Goal: Transaction & Acquisition: Book appointment/travel/reservation

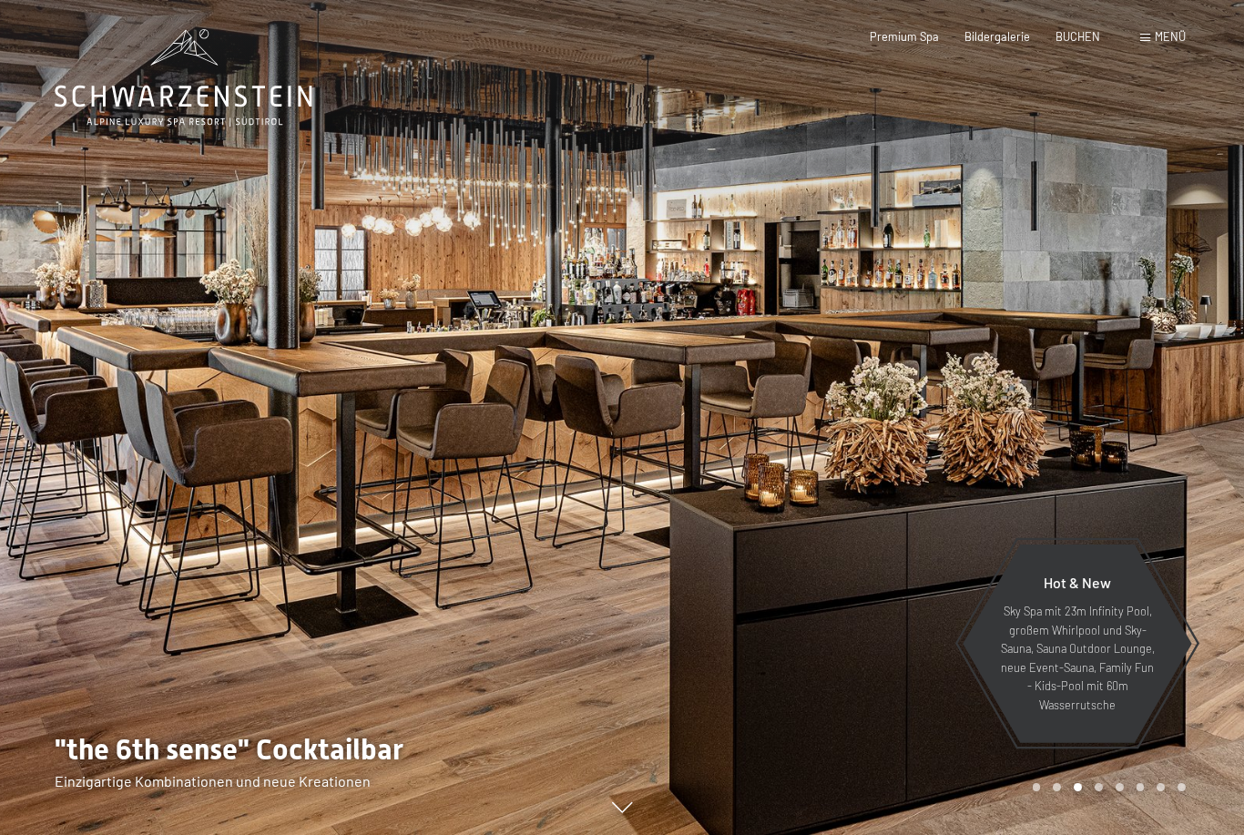
click at [993, 33] on span "Bildergalerie" at bounding box center [997, 36] width 66 height 15
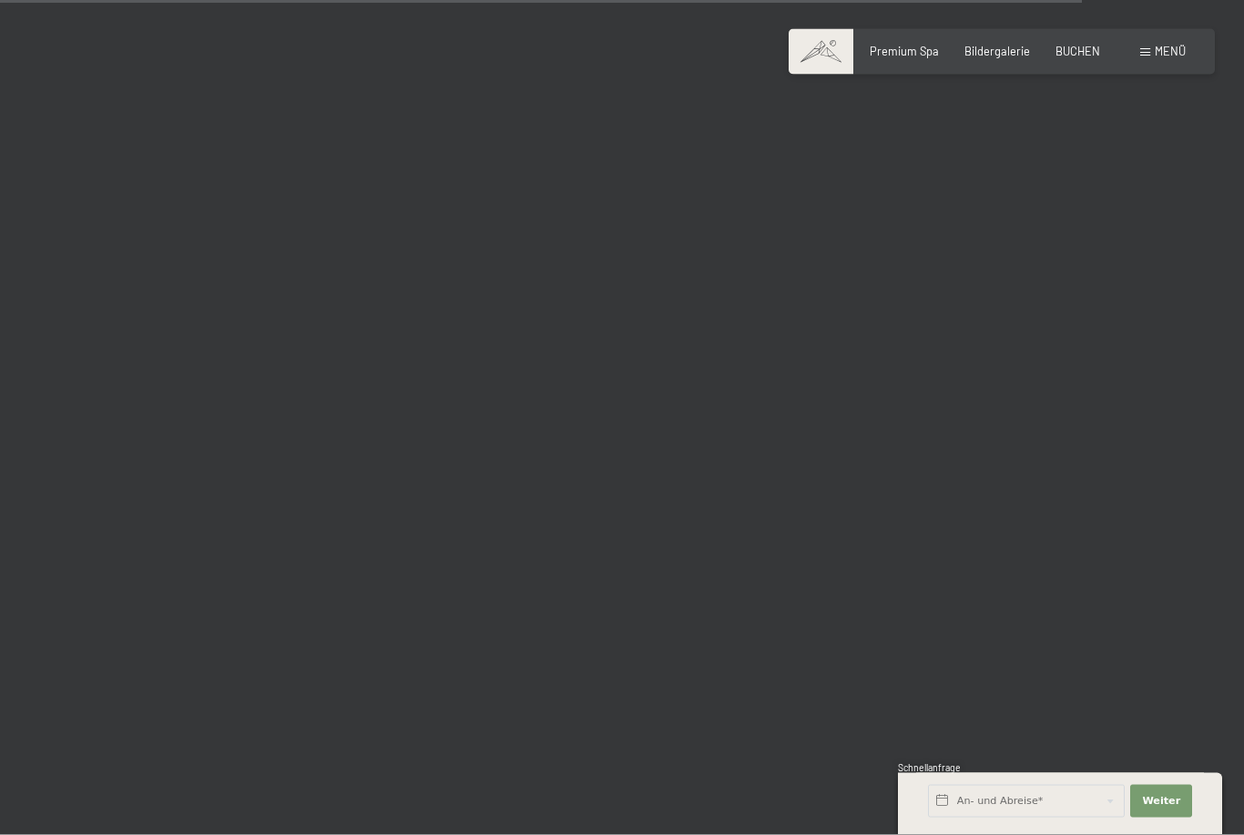
scroll to position [15267, 0]
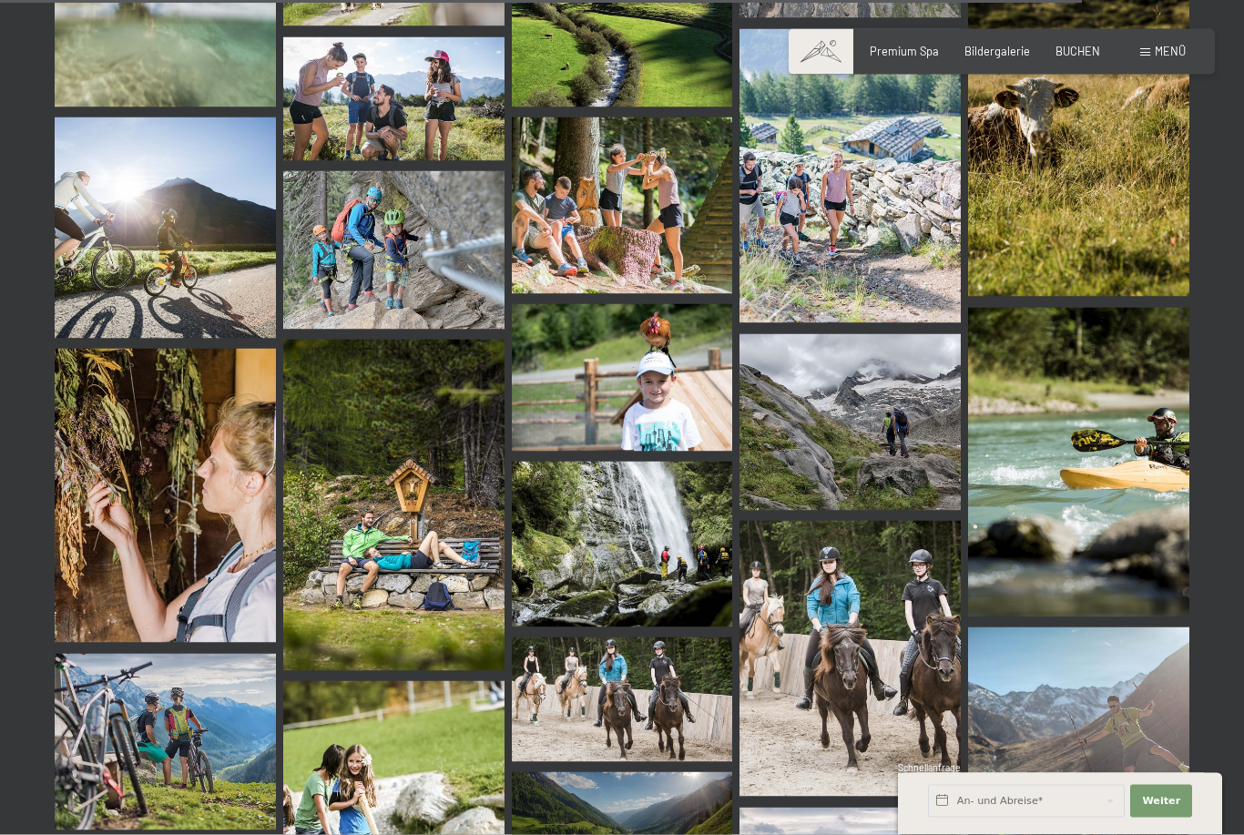
click at [901, 679] on img at bounding box center [849, 659] width 221 height 276
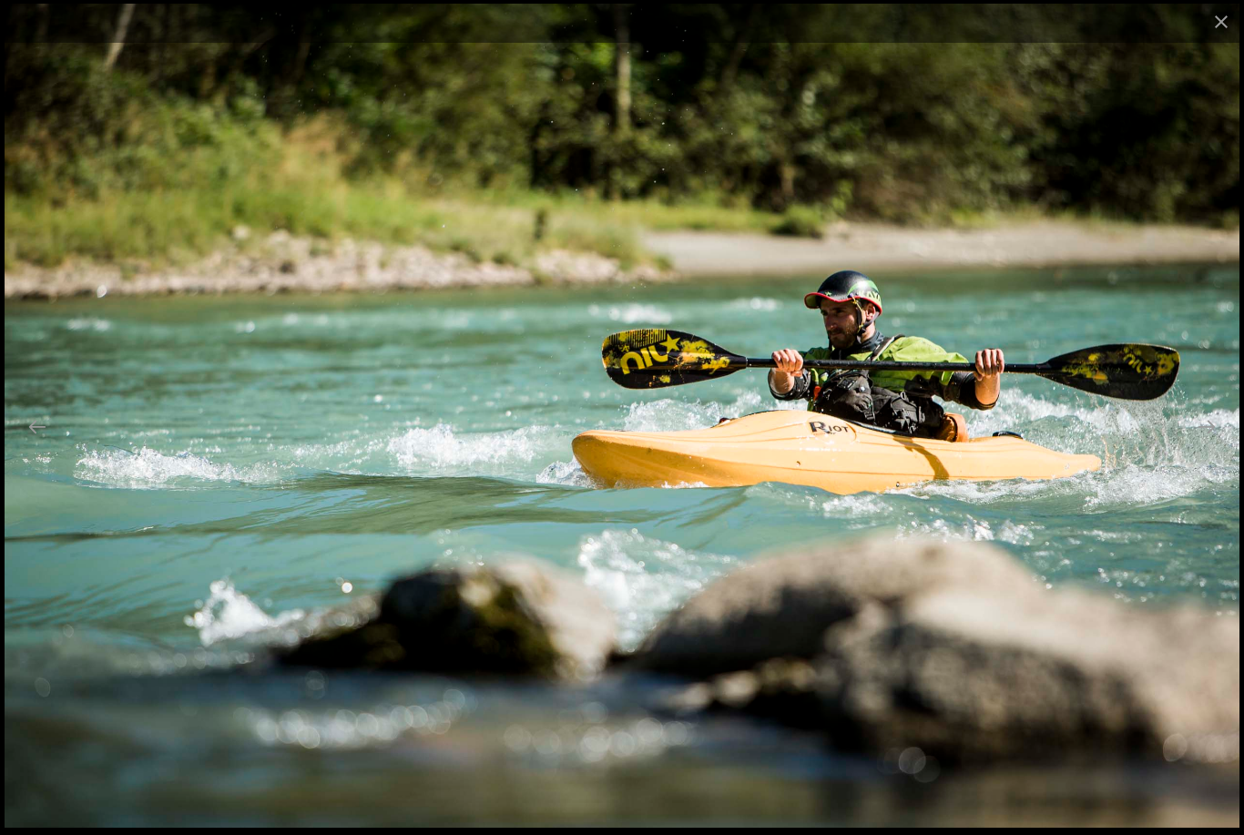
click at [1218, 25] on button "Close gallery" at bounding box center [1221, 21] width 46 height 43
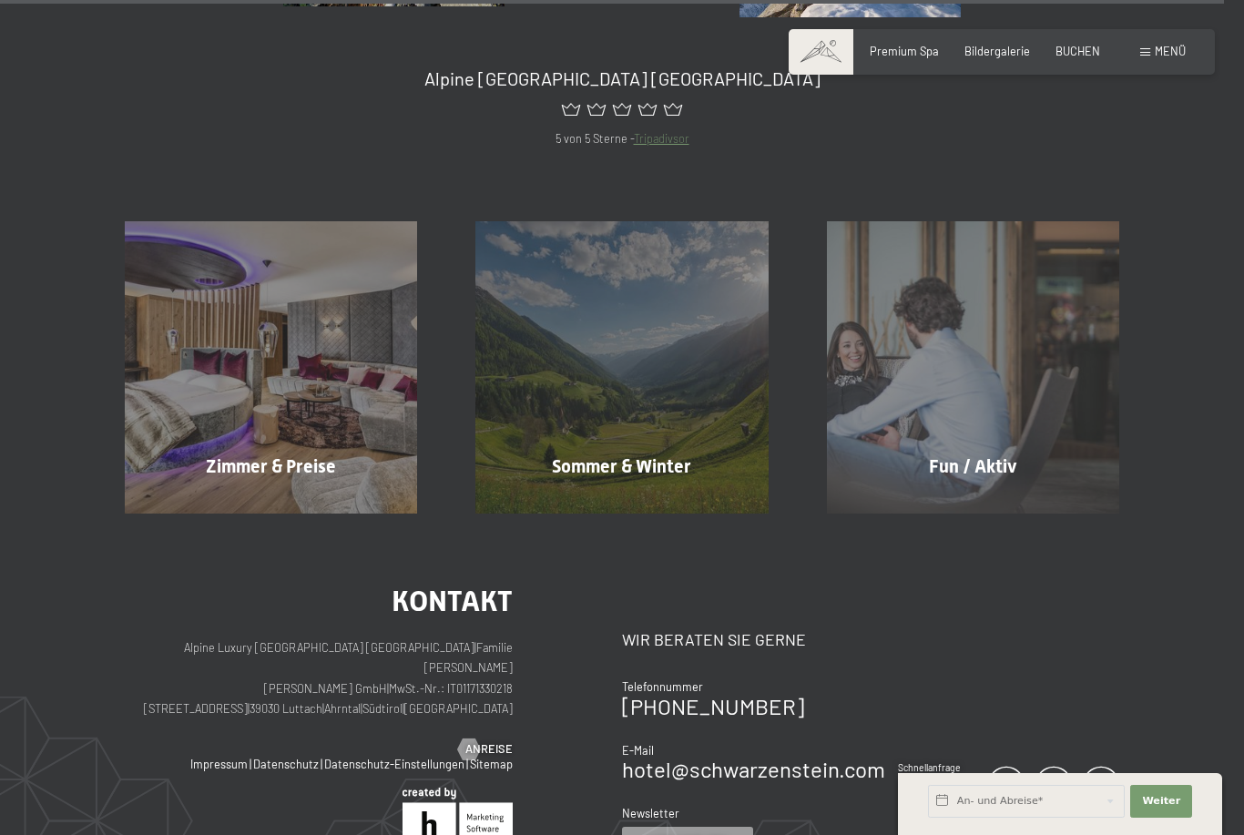
scroll to position [17275, 0]
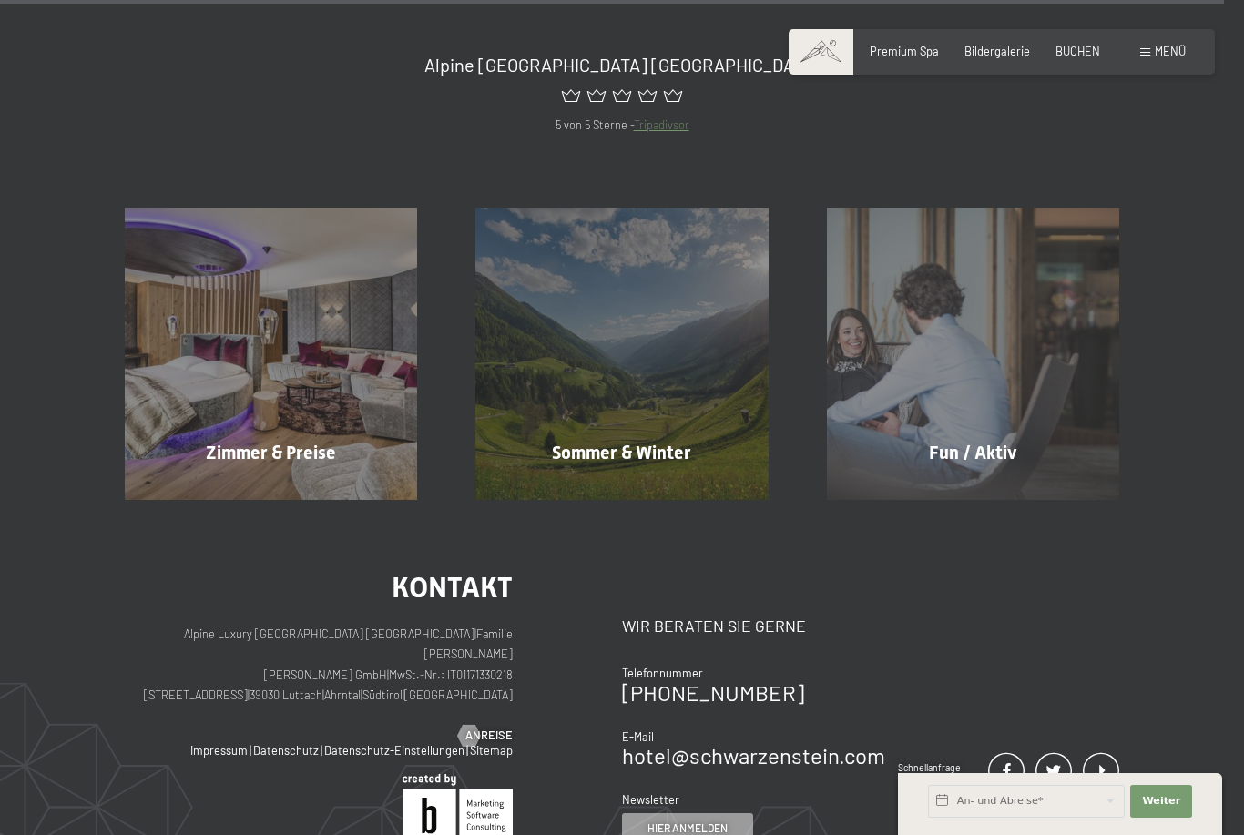
click at [158, 440] on div "Zimmer & Preise Mehr erfahren" at bounding box center [271, 354] width 351 height 292
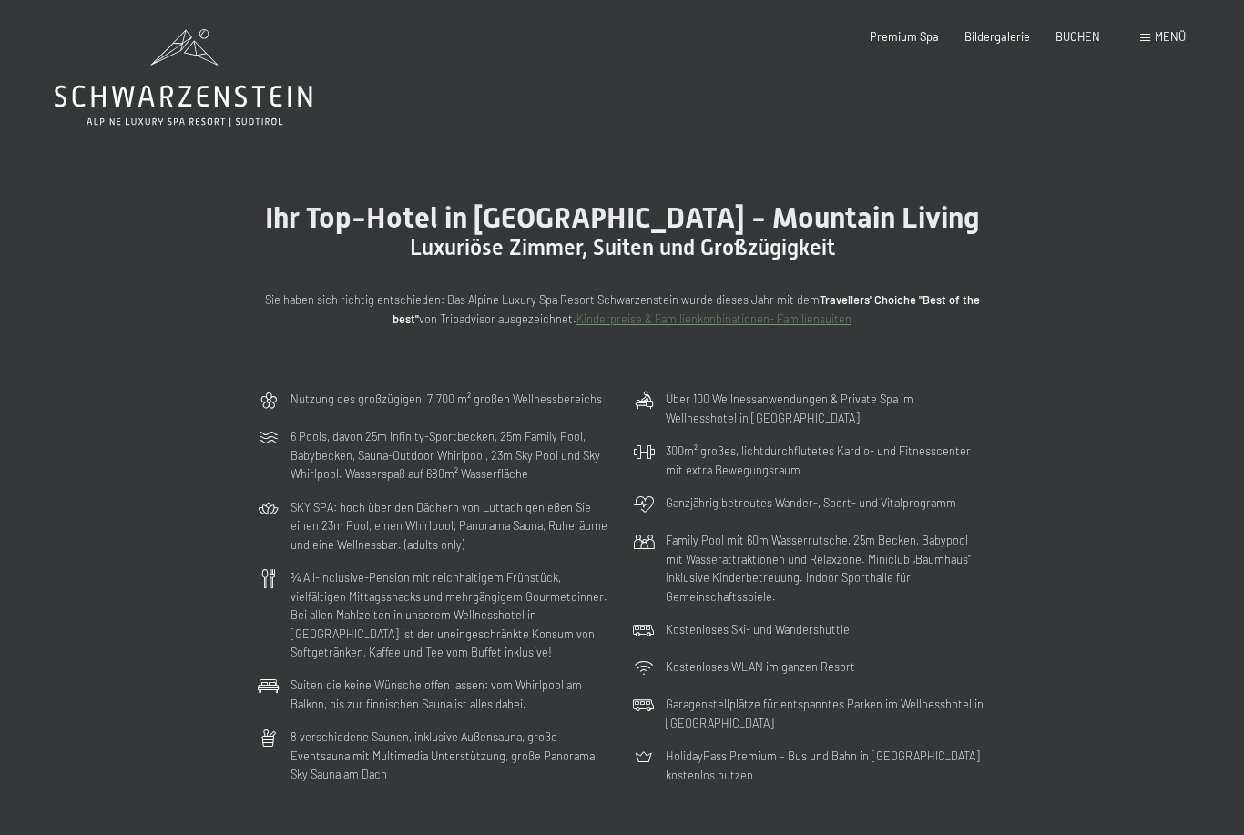
click at [1160, 33] on span "Menü" at bounding box center [1170, 36] width 31 height 15
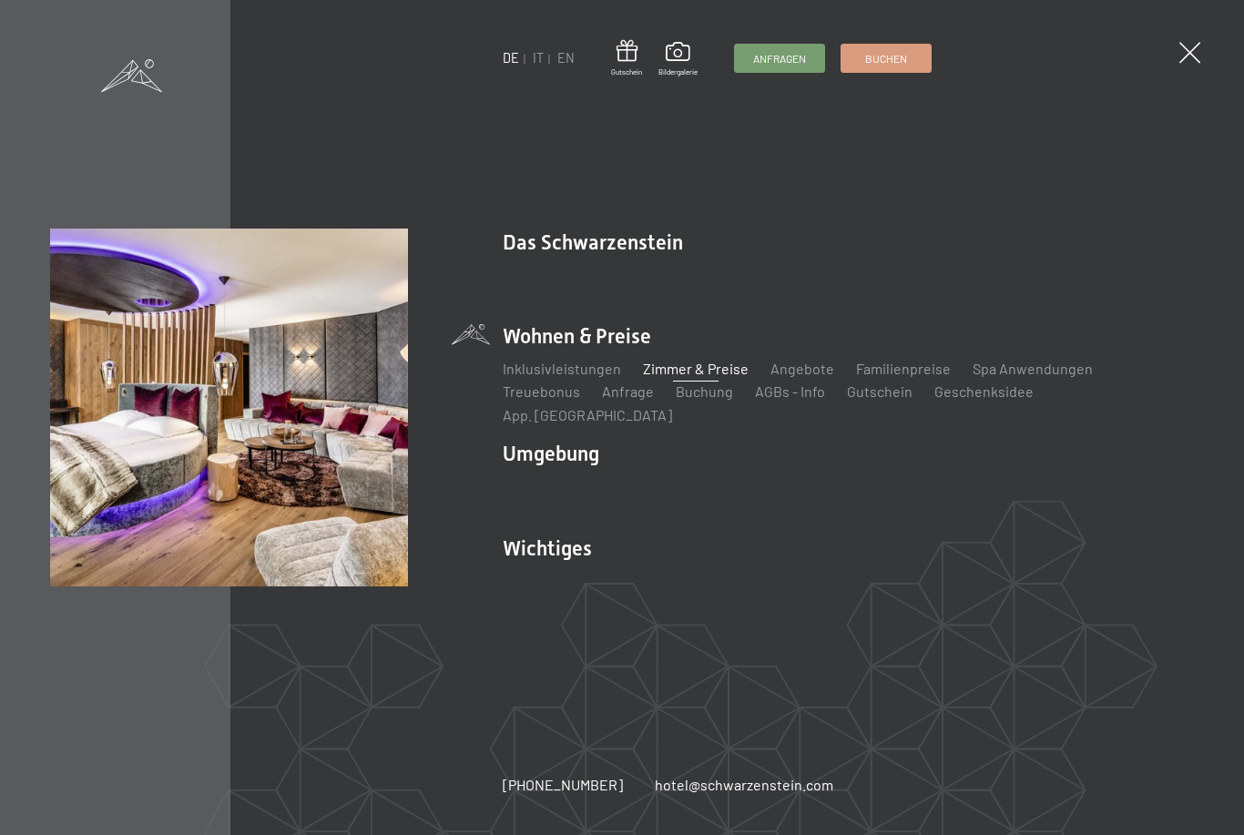
click at [783, 377] on link "Angebote" at bounding box center [802, 368] width 64 height 17
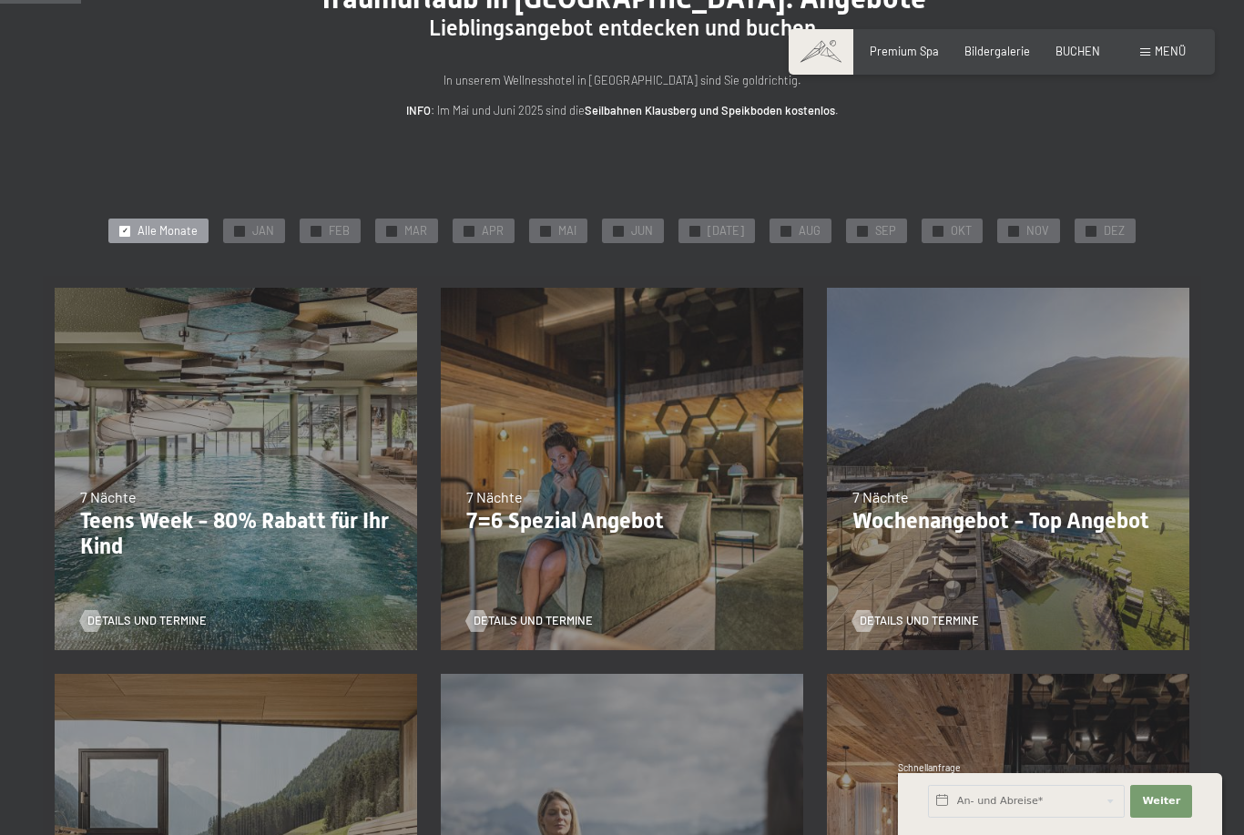
scroll to position [164, 0]
click at [71, 530] on div "27.09.–21.12.2025 10.01.–18.01.2026 31.01.–15.02.2026 07.03.–29.03.2026 23.05.–…" at bounding box center [236, 470] width 386 height 386
click at [117, 494] on span "7 Nächte" at bounding box center [108, 497] width 56 height 17
click at [96, 644] on div "27.09.–21.12.2025 10.01.–18.01.2026 31.01.–15.02.2026 07.03.–29.03.2026 23.05.–…" at bounding box center [236, 470] width 386 height 386
click at [93, 630] on div at bounding box center [91, 622] width 13 height 22
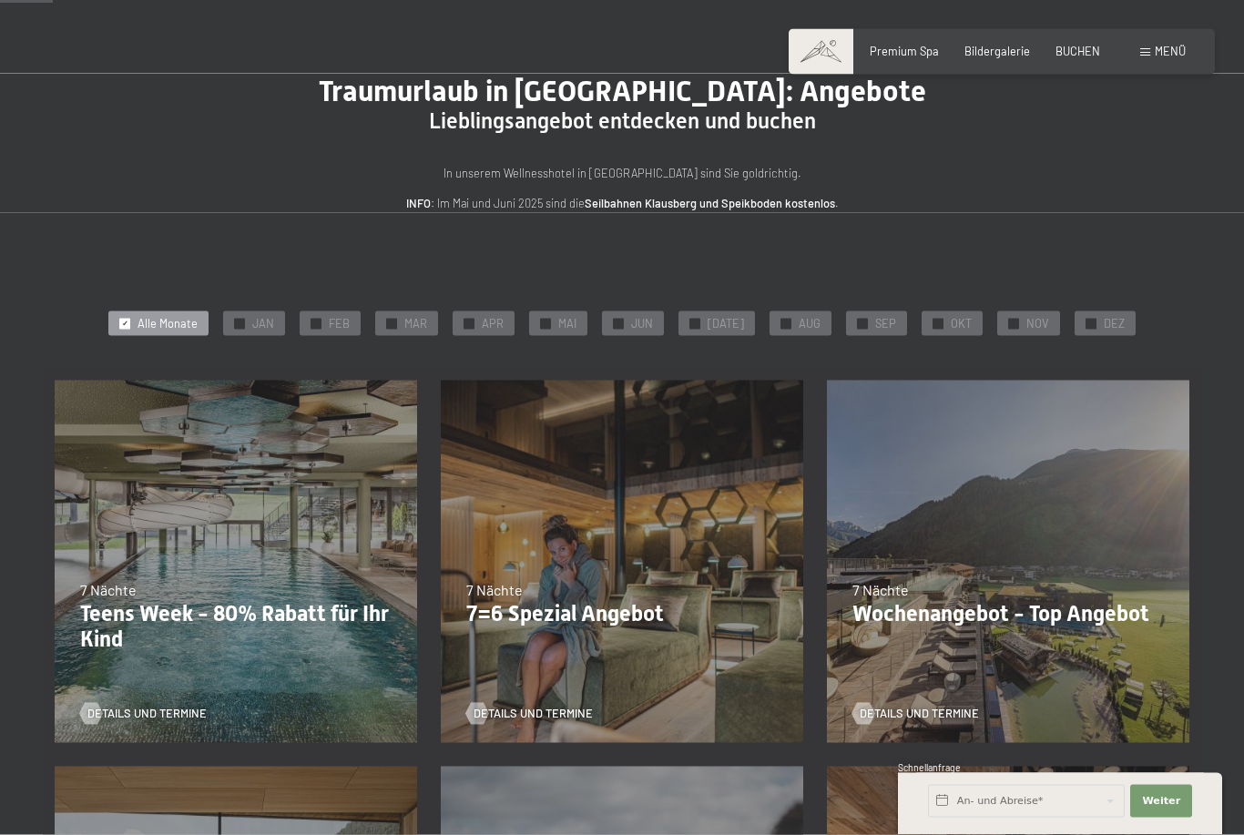
scroll to position [0, 0]
